Goal: Task Accomplishment & Management: Complete application form

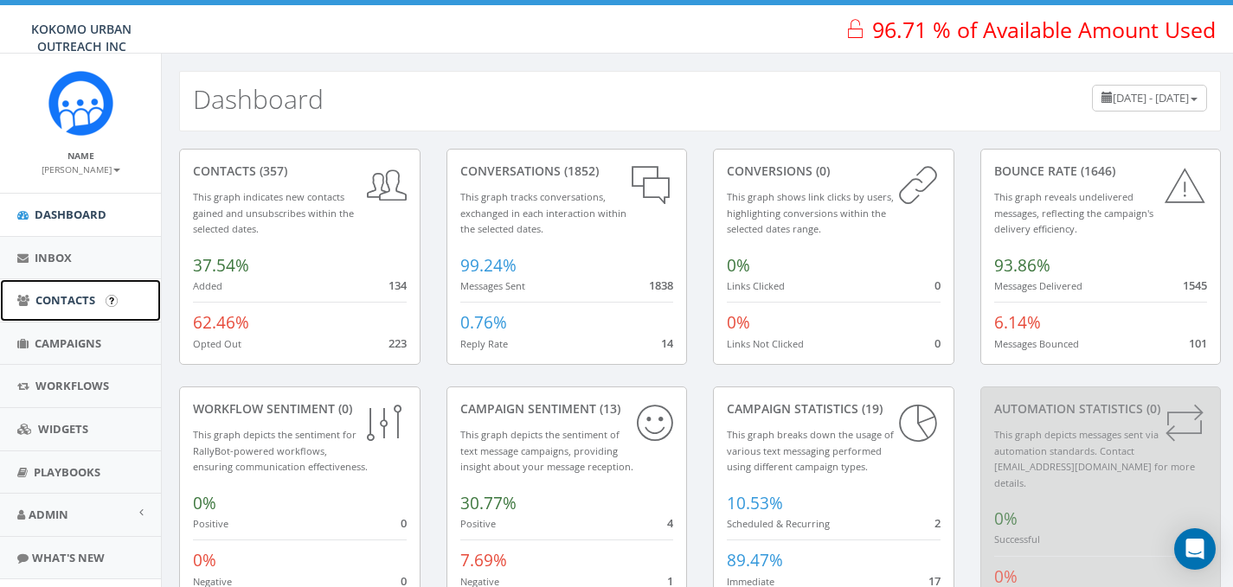
click at [81, 285] on link "Contacts" at bounding box center [80, 300] width 161 height 42
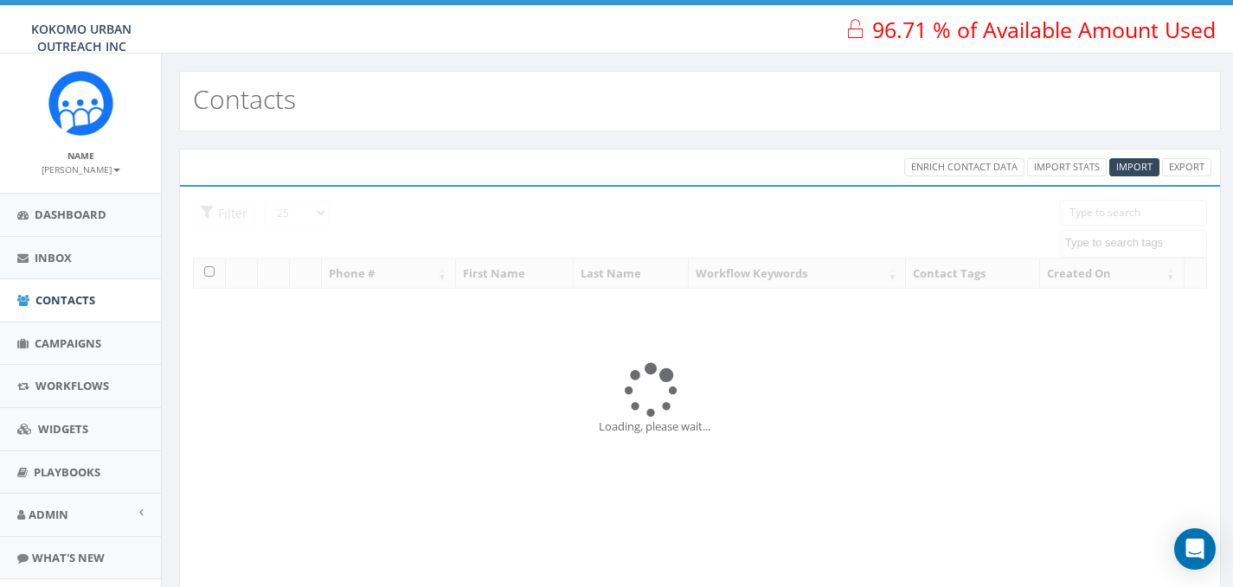
select select
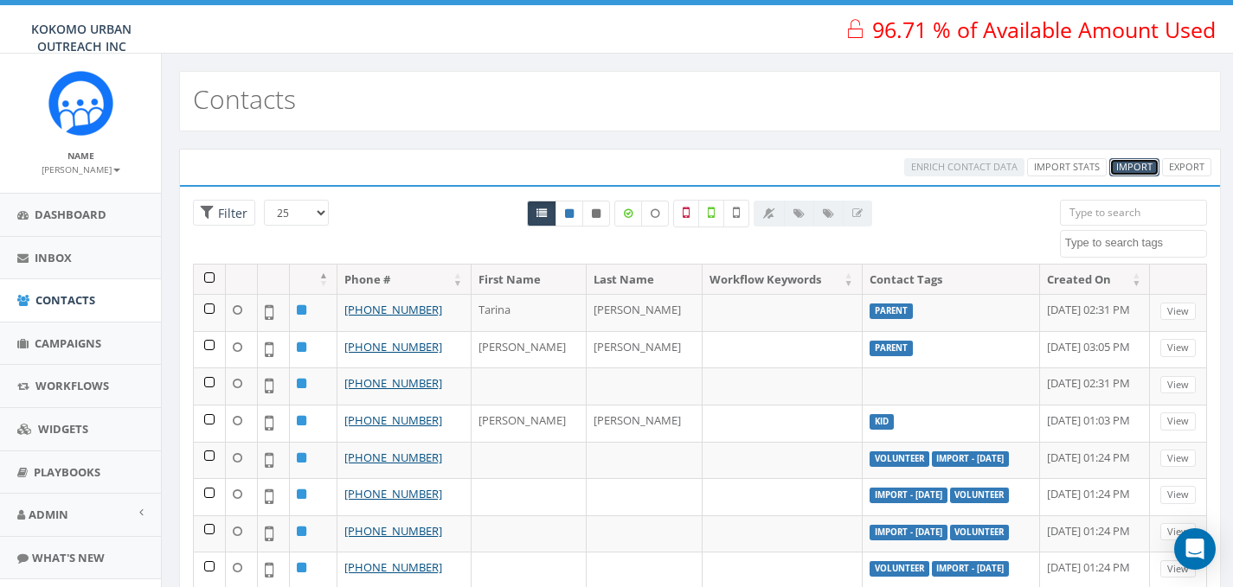
click at [1125, 169] on span "Import" at bounding box center [1134, 166] width 36 height 13
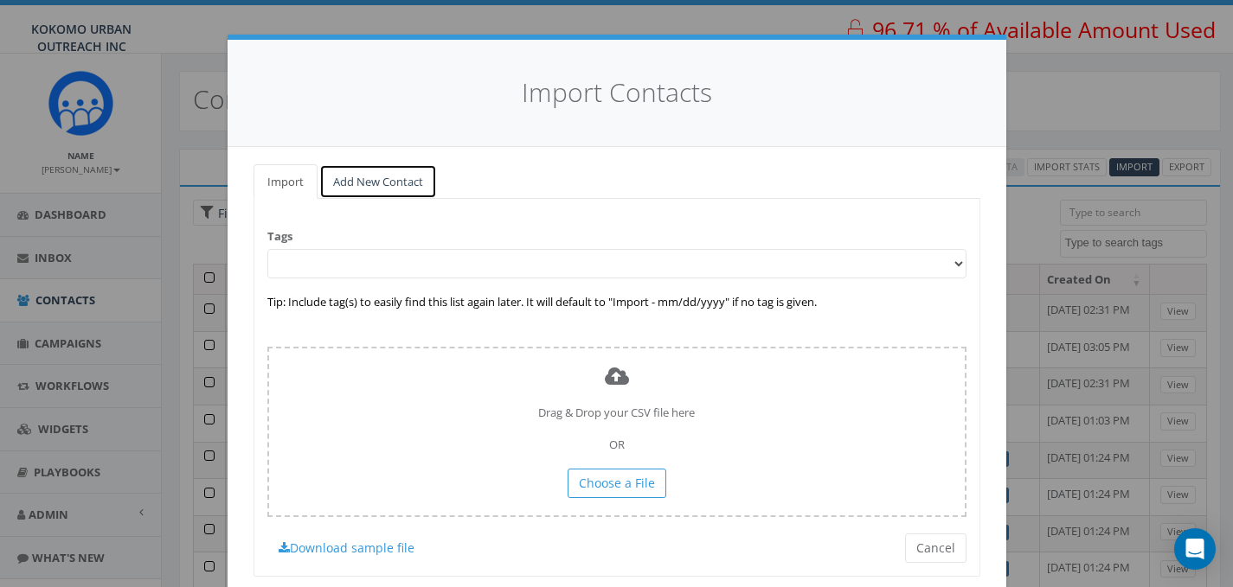
click at [363, 186] on link "Add New Contact" at bounding box center [378, 181] width 118 height 35
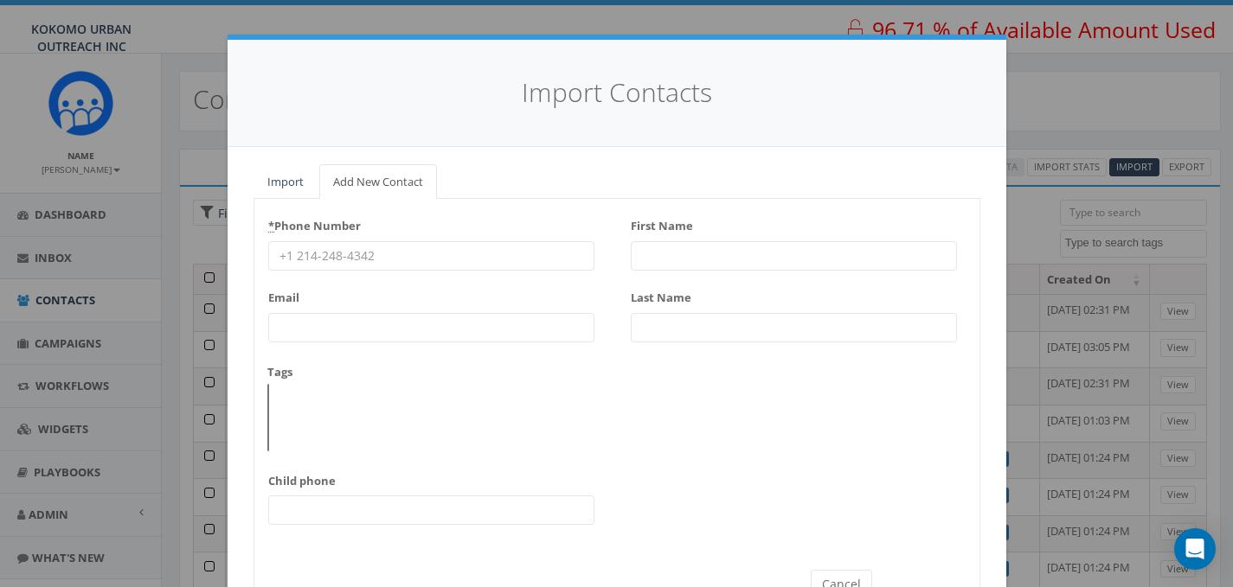
click at [364, 264] on input "* Phone Number" at bounding box center [431, 255] width 326 height 29
click at [393, 254] on input "* Phone Number" at bounding box center [431, 255] width 326 height 29
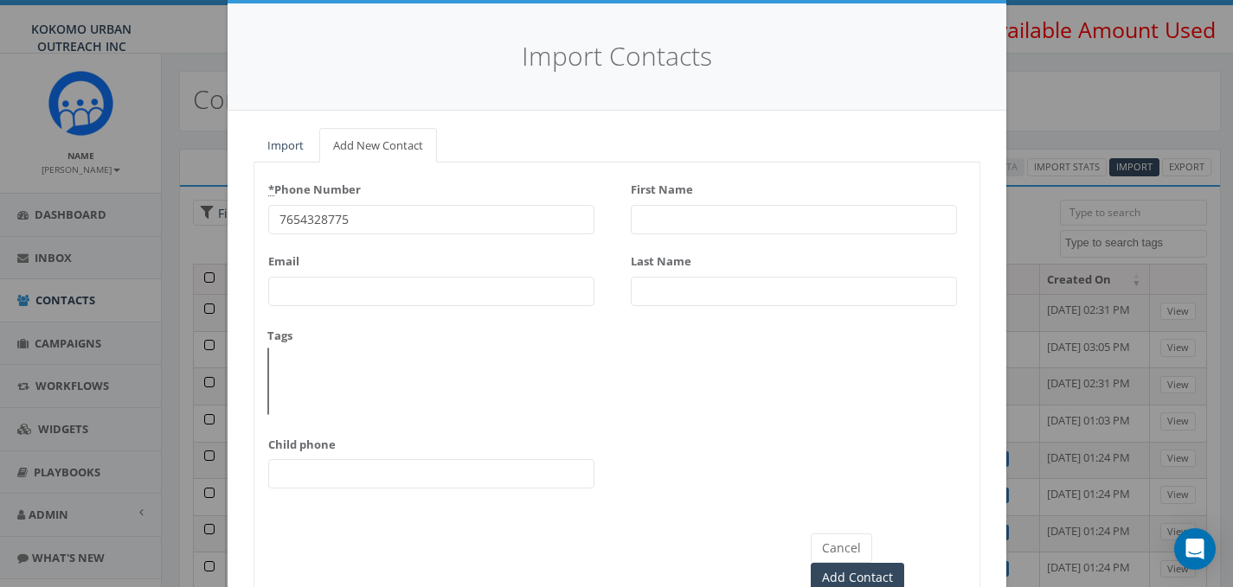
scroll to position [35, 0]
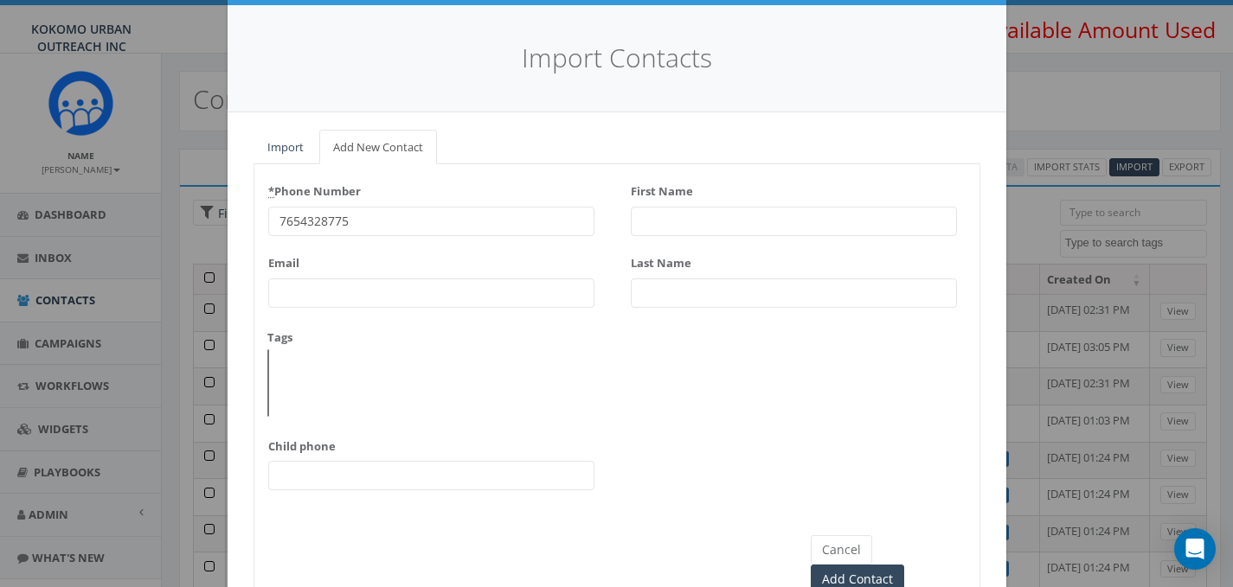
type input "7654328775"
click at [716, 226] on input "First Name" at bounding box center [794, 221] width 326 height 29
click at [896, 565] on input "Add Contact" at bounding box center [857, 579] width 93 height 29
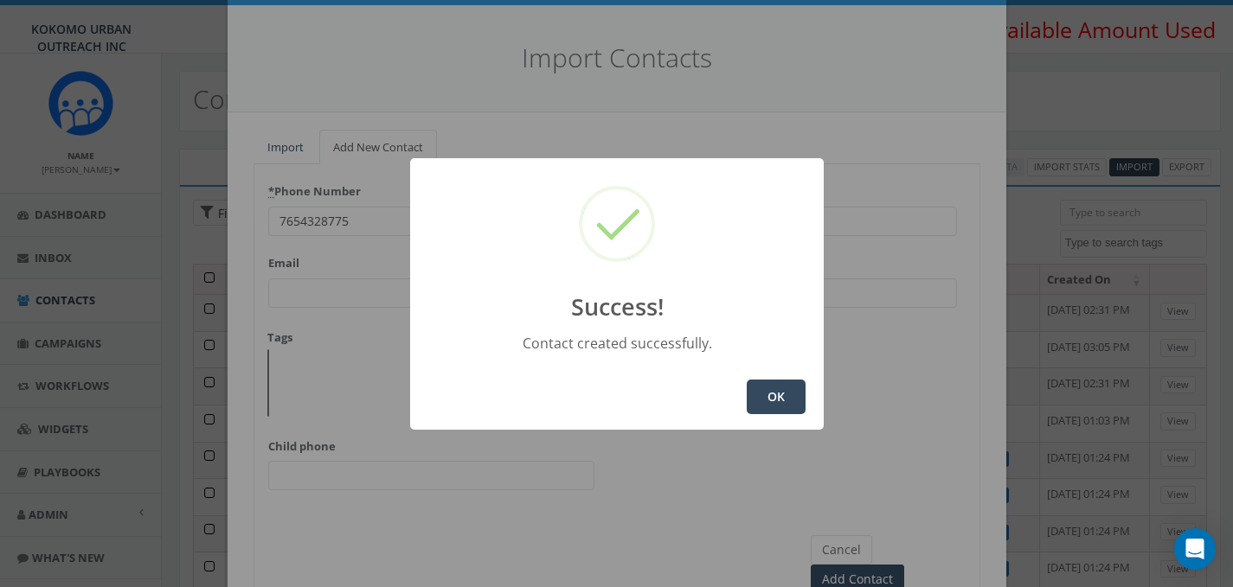
click at [758, 401] on button "OK" at bounding box center [776, 397] width 59 height 35
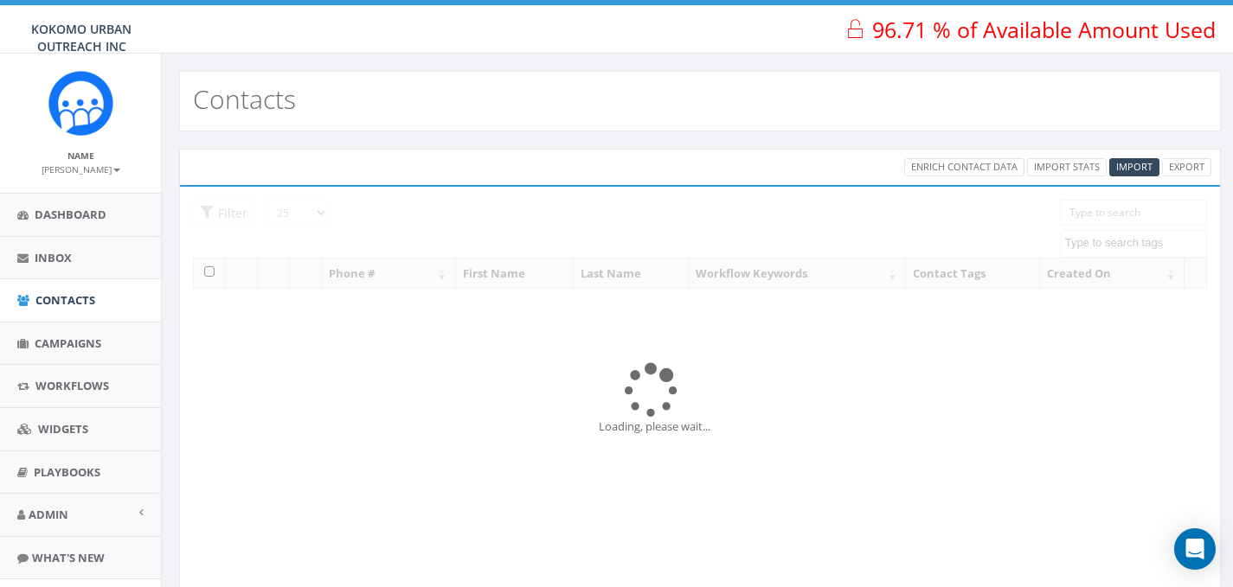
select select
